Goal: Information Seeking & Learning: Learn about a topic

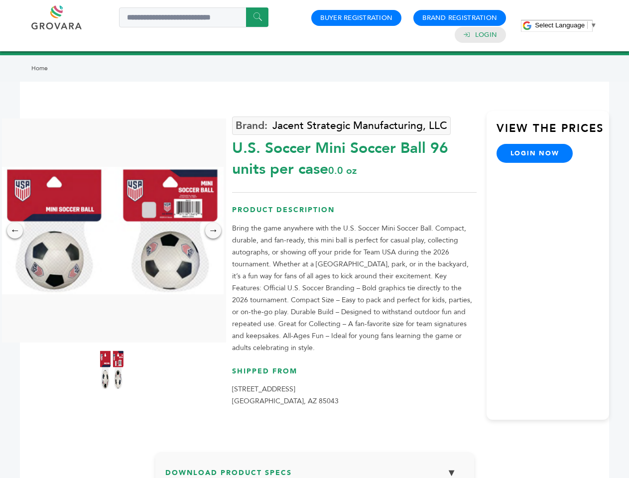
click at [566, 25] on span "Select Language" at bounding box center [560, 24] width 50 height 7
click at [112, 231] on img at bounding box center [112, 230] width 224 height 127
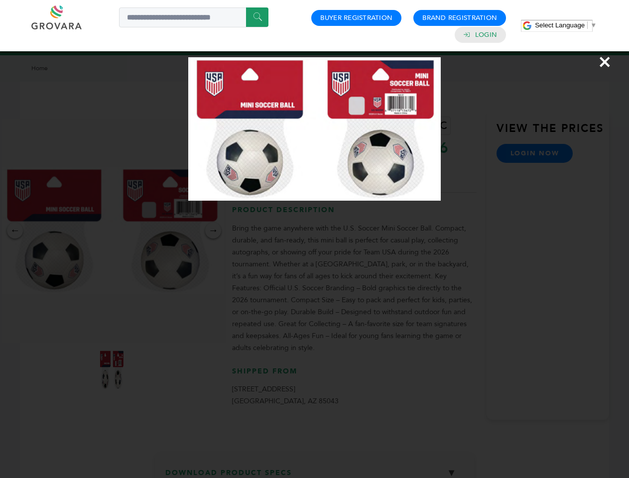
click at [15, 231] on div "×" at bounding box center [314, 239] width 629 height 478
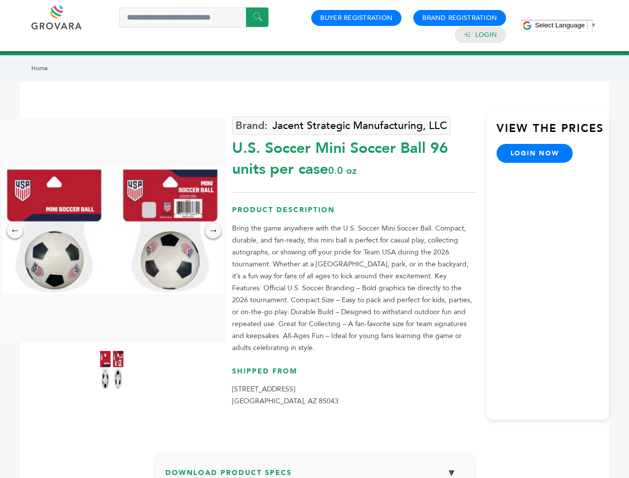
click at [213, 231] on div "→" at bounding box center [213, 231] width 16 height 16
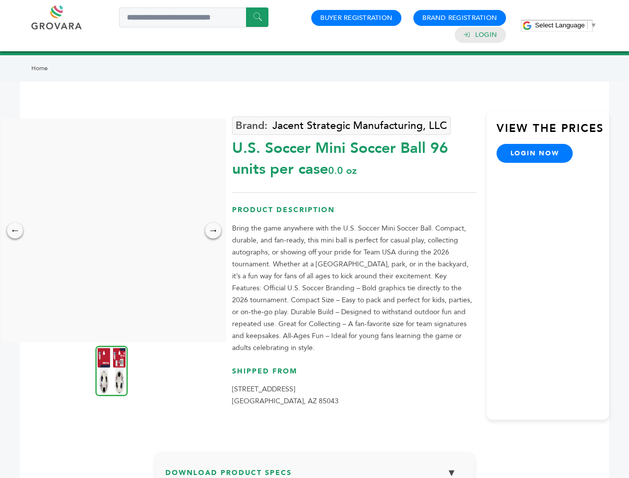
click at [112, 370] on img at bounding box center [112, 371] width 32 height 50
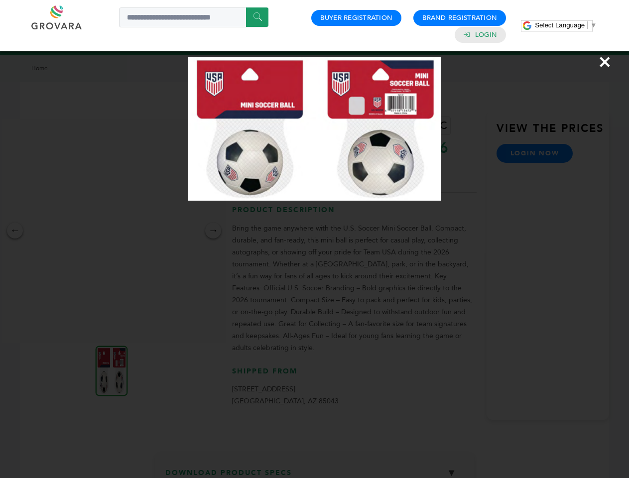
click at [315, 470] on div "×" at bounding box center [314, 239] width 629 height 478
